Goal: Check status

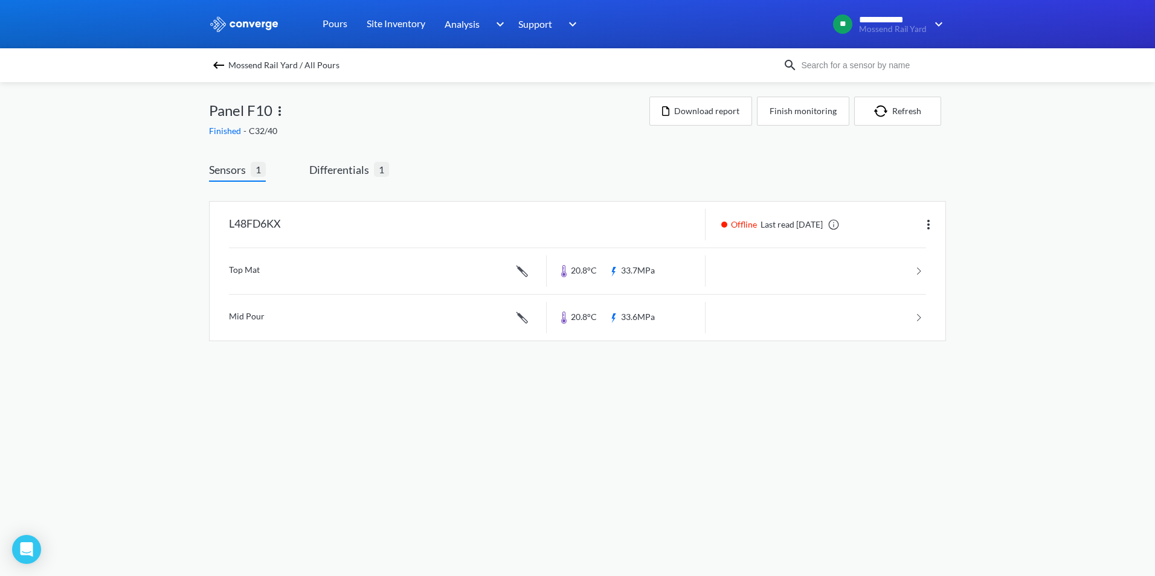
click at [226, 66] on div "Mossend Rail Yard / All Pours" at bounding box center [496, 65] width 574 height 17
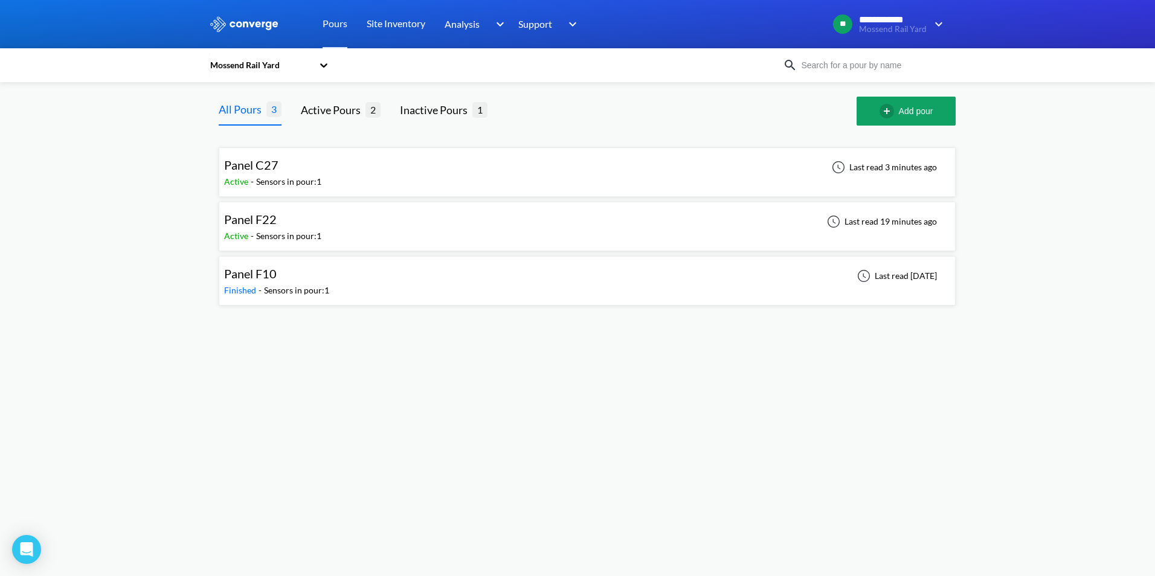
click at [339, 283] on div "Panel F10 Finished - Sensors in pour: 1 Last read [DATE]" at bounding box center [587, 281] width 726 height 39
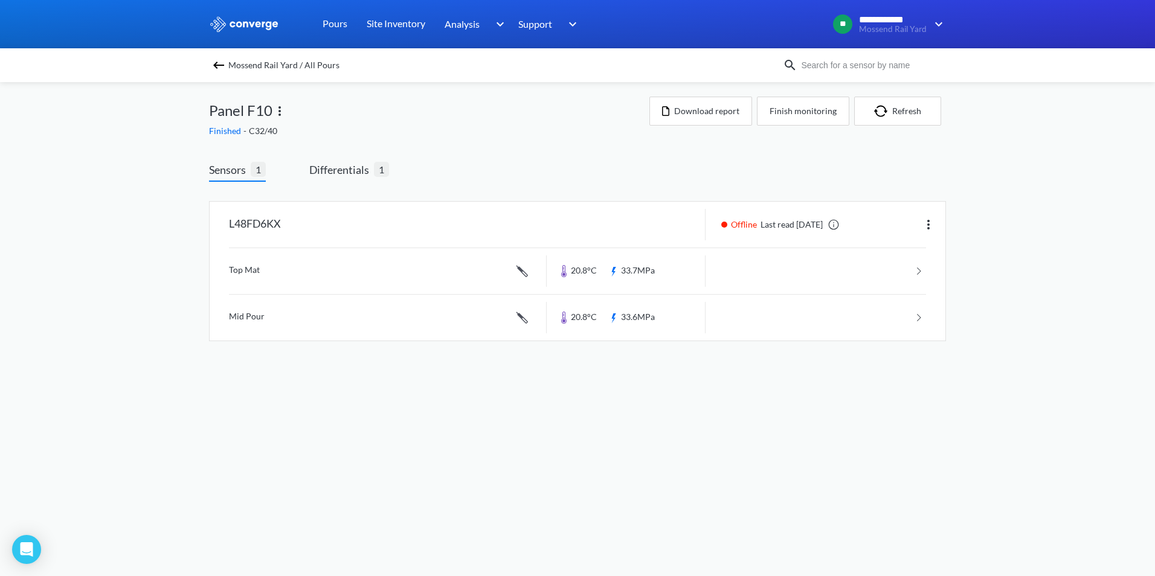
click at [217, 66] on img at bounding box center [218, 65] width 14 height 14
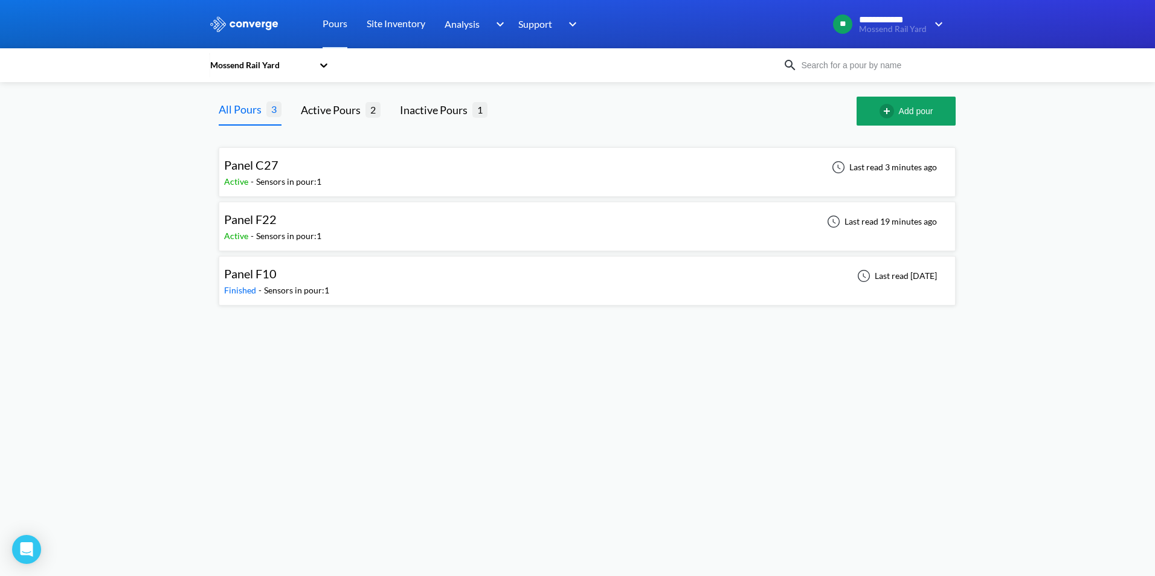
click at [334, 211] on div "Panel F22 Active - Sensors in pour: 1 Last read 19 minutes ago" at bounding box center [587, 226] width 726 height 39
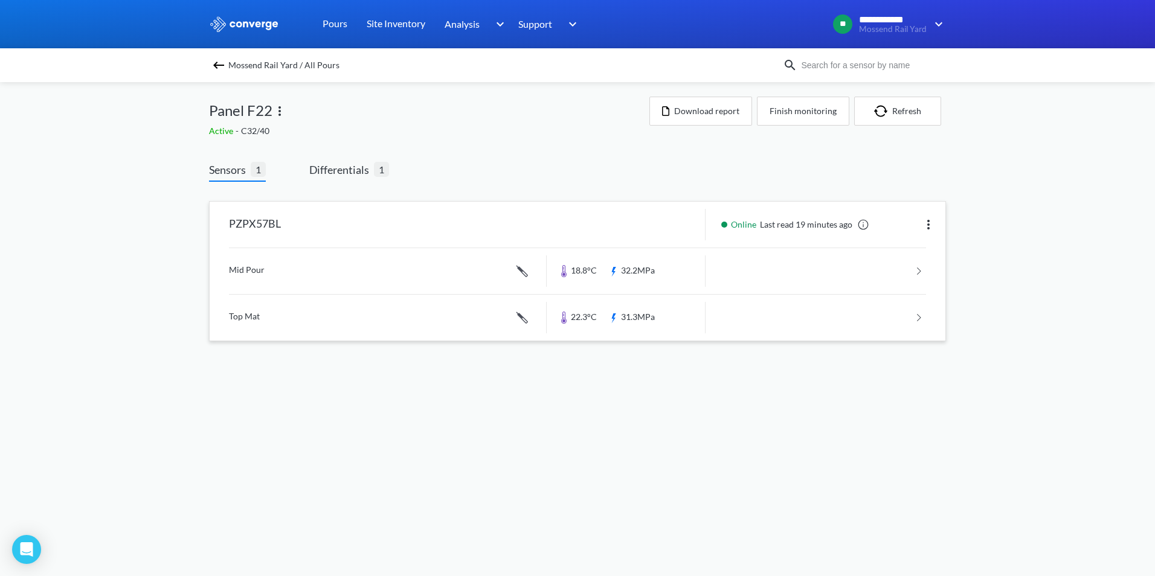
click at [341, 263] on link at bounding box center [577, 271] width 697 height 46
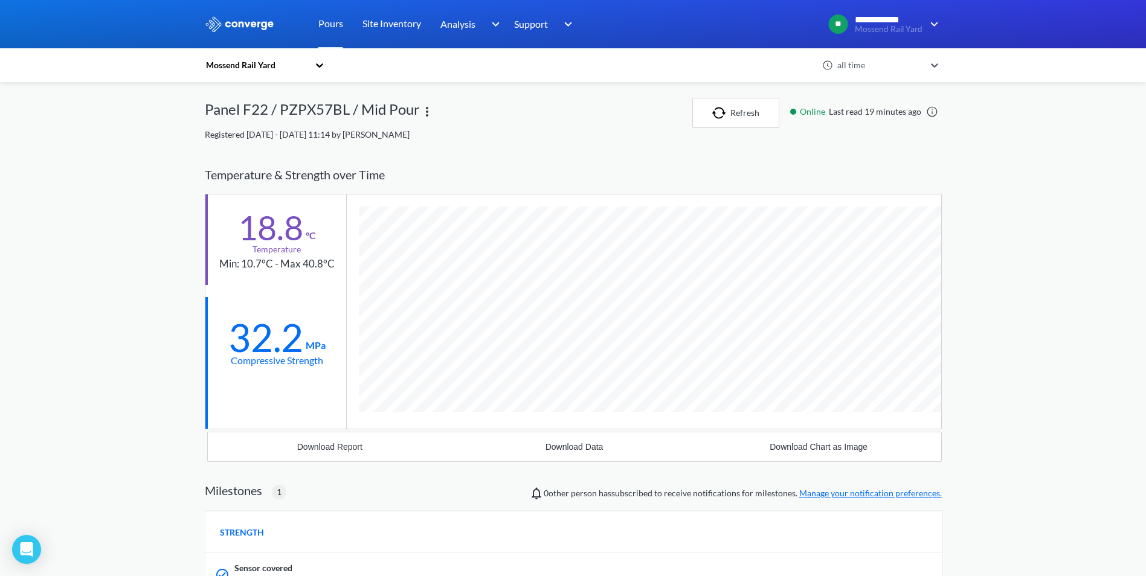
scroll to position [773, 737]
click at [747, 118] on button "Refresh" at bounding box center [735, 113] width 87 height 30
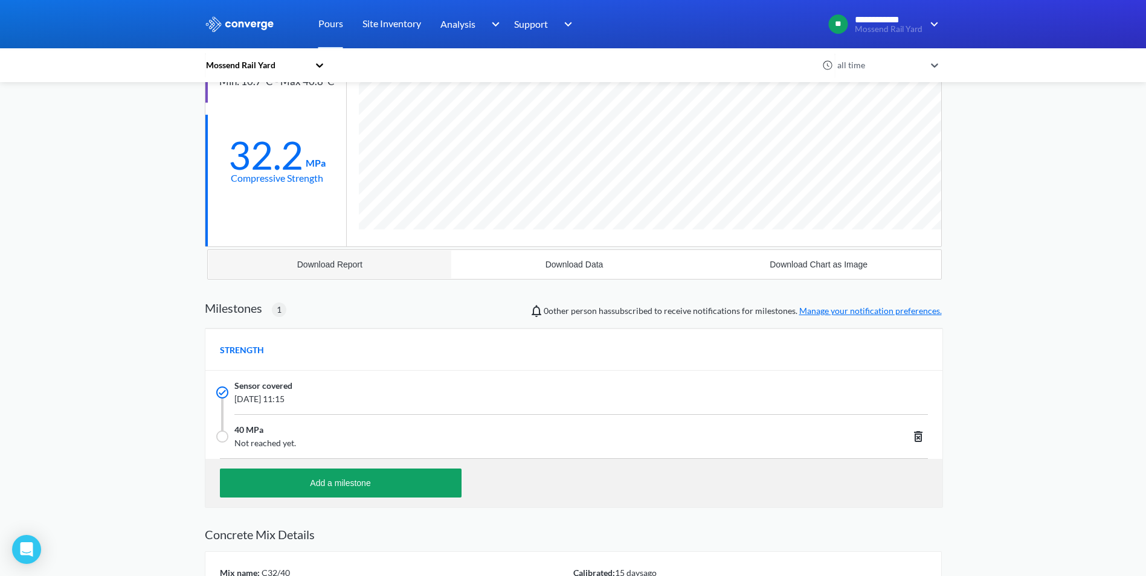
scroll to position [242, 0]
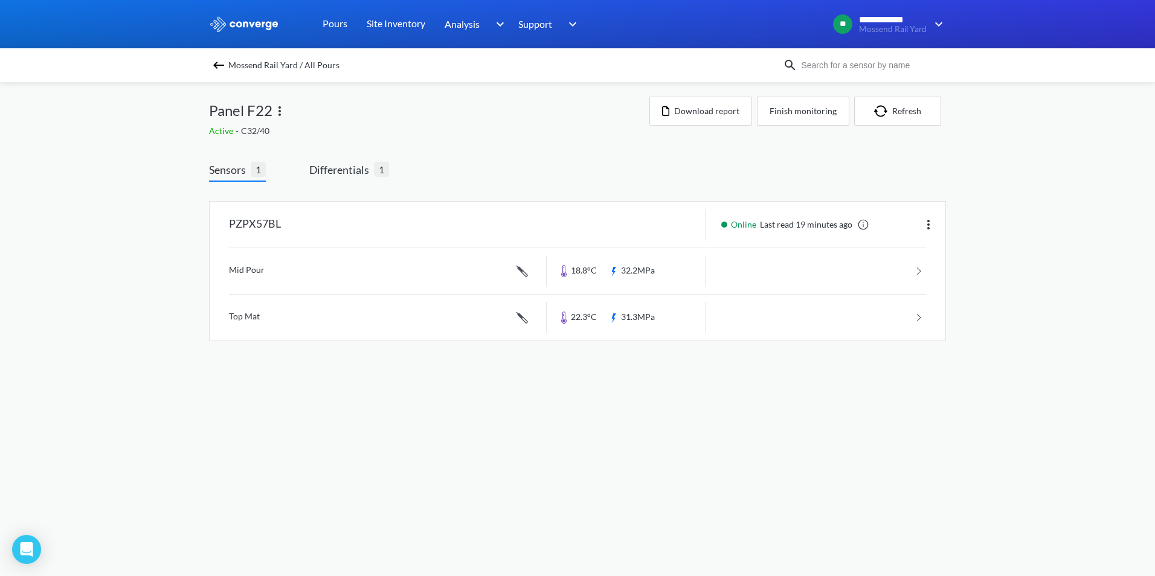
click at [228, 63] on span "Mossend Rail Yard / All Pours" at bounding box center [283, 65] width 111 height 17
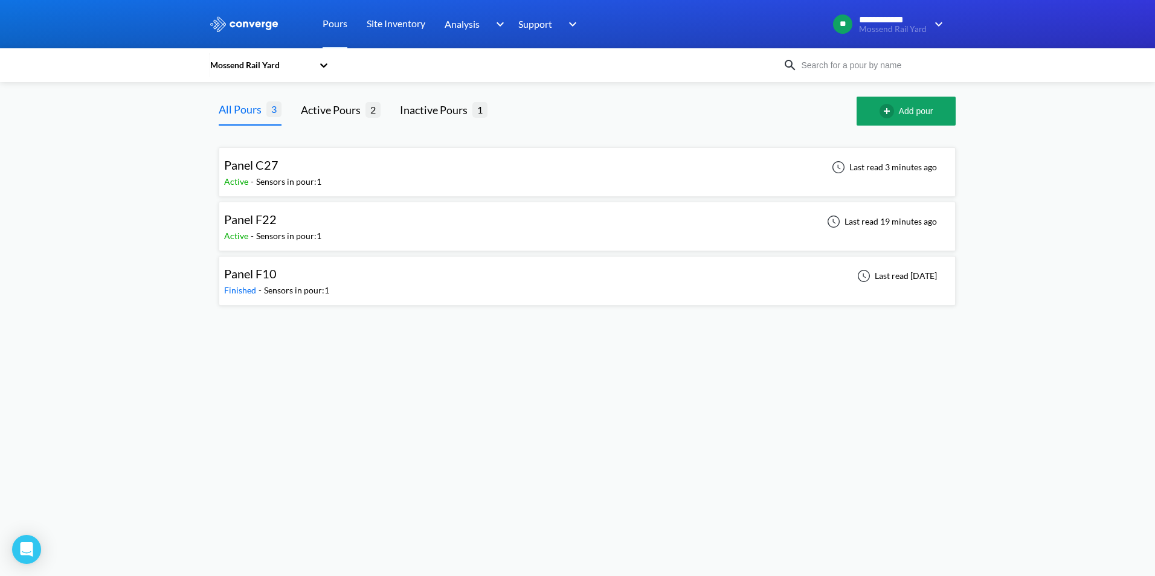
click at [269, 172] on span "Panel C27" at bounding box center [251, 165] width 54 height 14
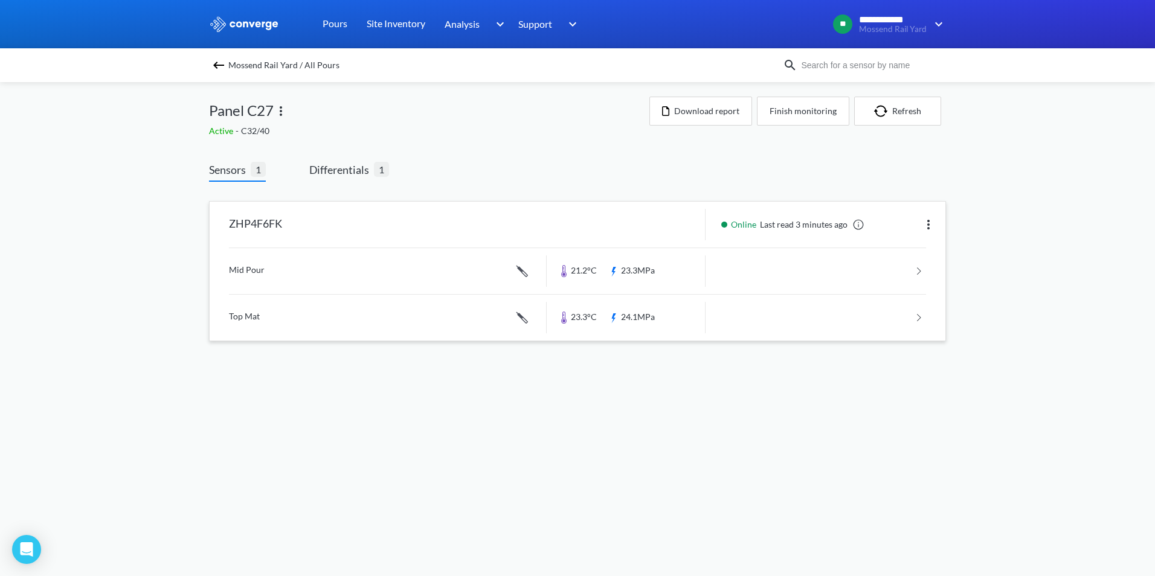
click at [385, 263] on link at bounding box center [577, 271] width 697 height 46
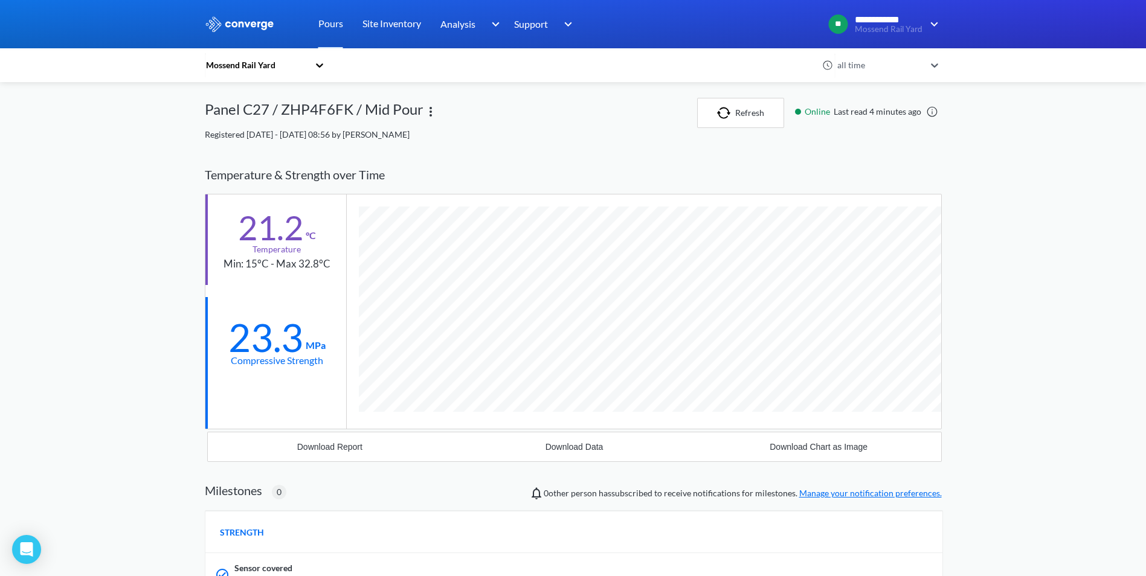
scroll to position [728, 737]
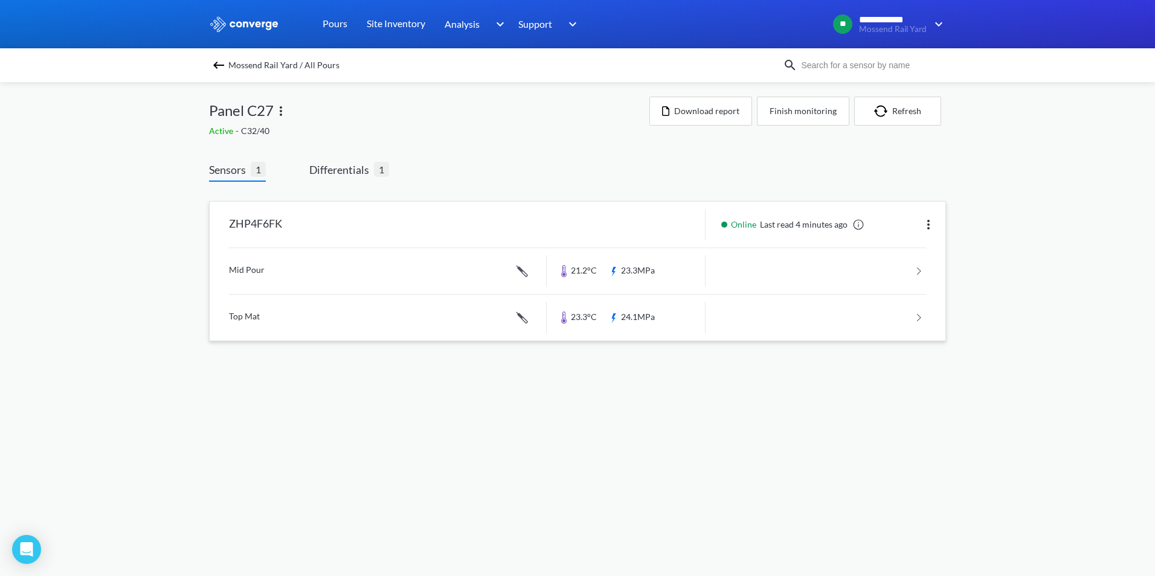
click at [290, 266] on link at bounding box center [577, 271] width 697 height 46
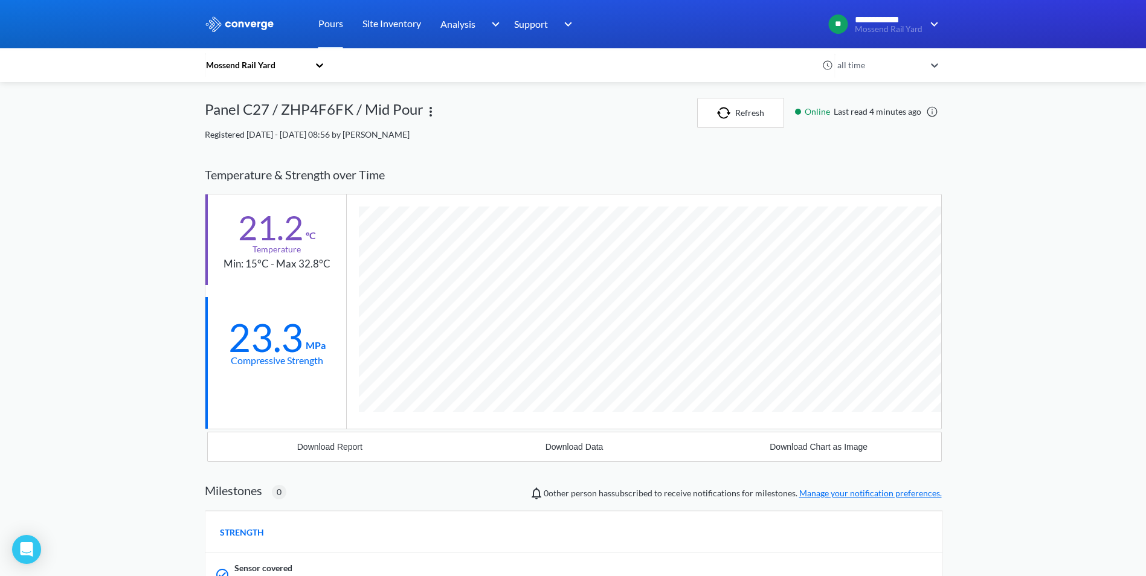
scroll to position [728, 737]
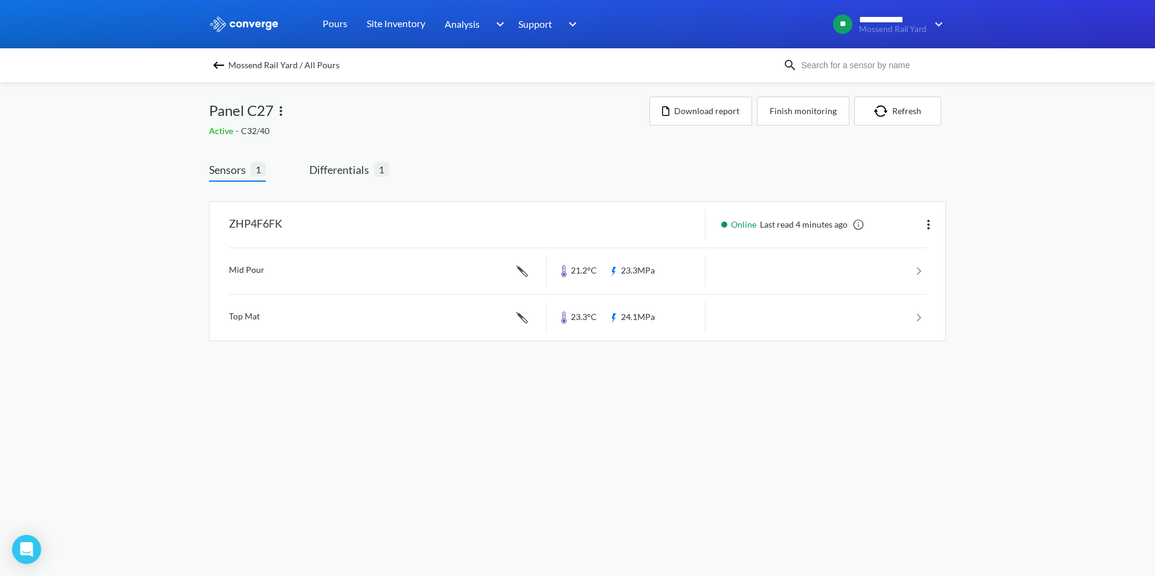
click at [217, 57] on div "Mossend Rail Yard / All Pours" at bounding box center [496, 65] width 574 height 17
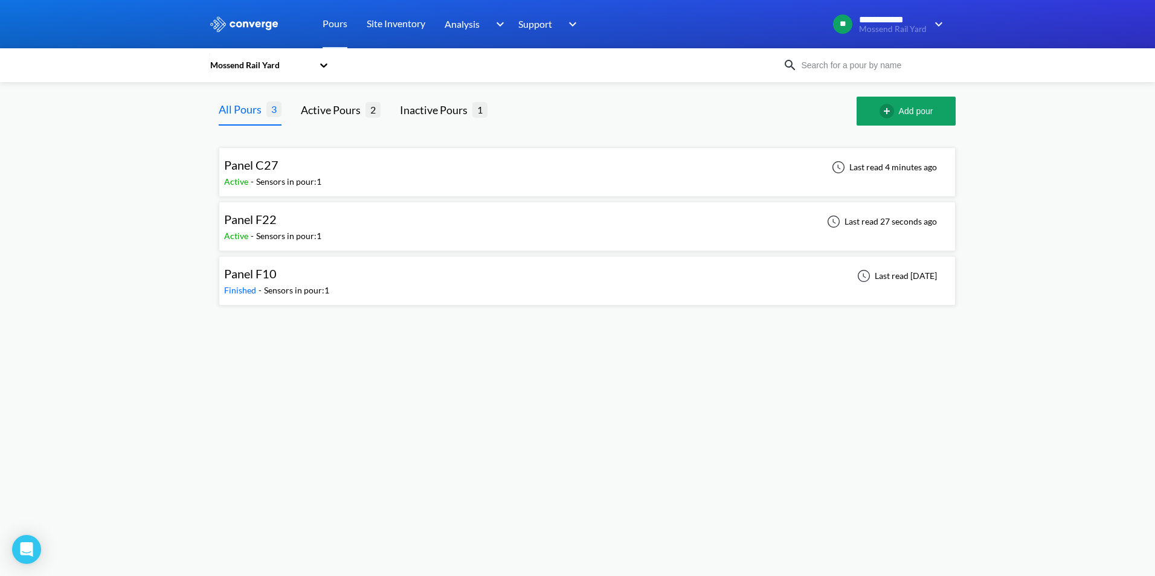
click at [313, 161] on div "Panel C27" at bounding box center [272, 165] width 97 height 19
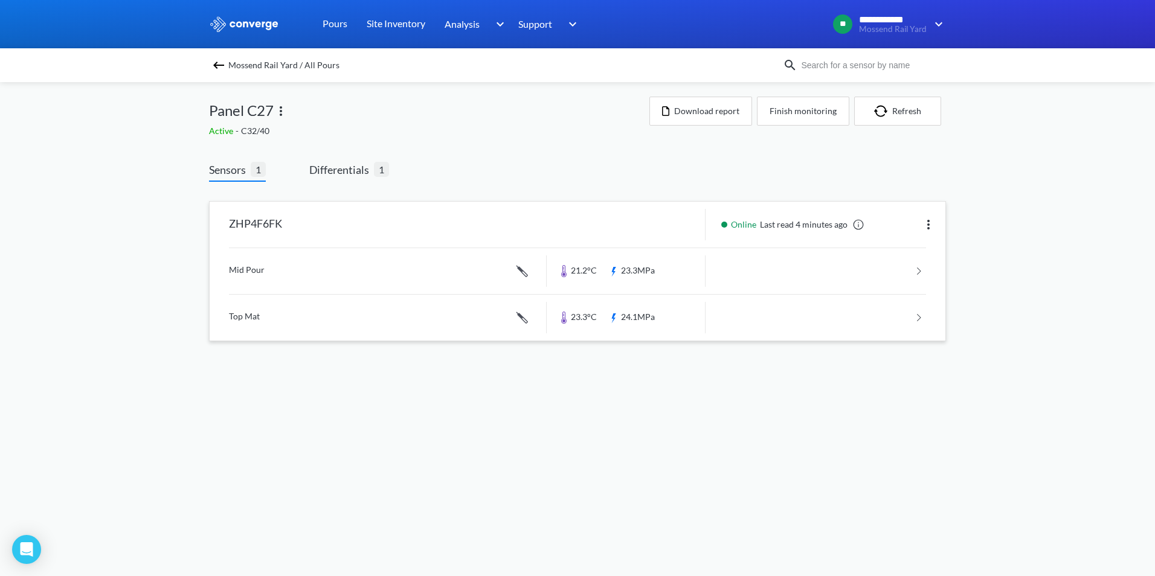
click at [463, 261] on link at bounding box center [577, 271] width 697 height 46
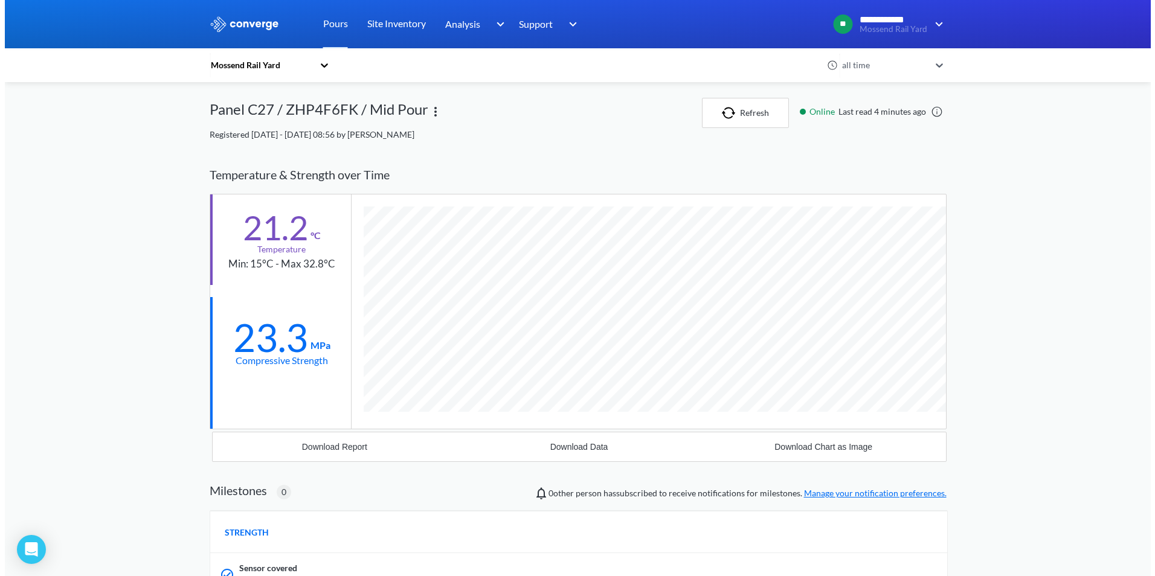
scroll to position [728, 737]
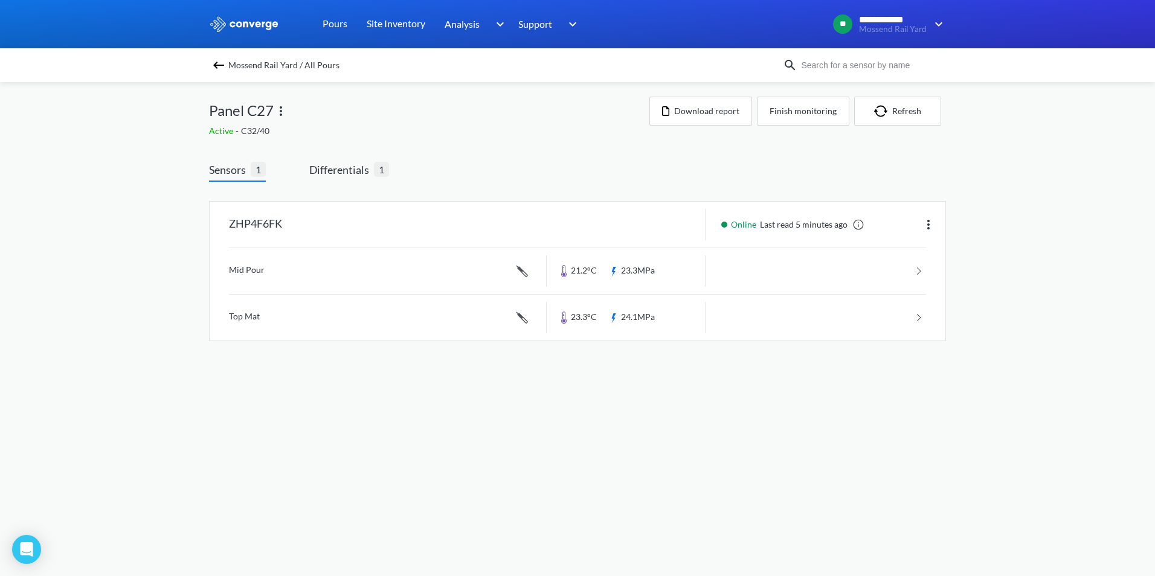
click at [214, 72] on div "Mossend Rail Yard / All Pours" at bounding box center [496, 65] width 574 height 17
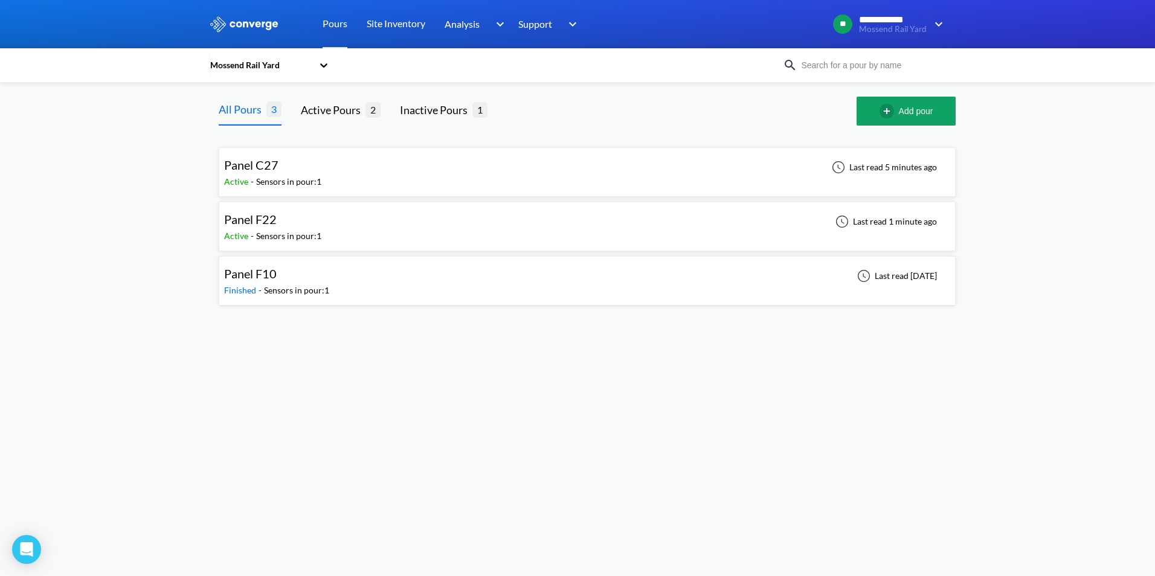
click at [333, 233] on div "Panel F22 Active - Sensors in pour: 1 Last read 1 minute ago" at bounding box center [587, 226] width 726 height 39
